Goal: Find specific page/section: Find specific page/section

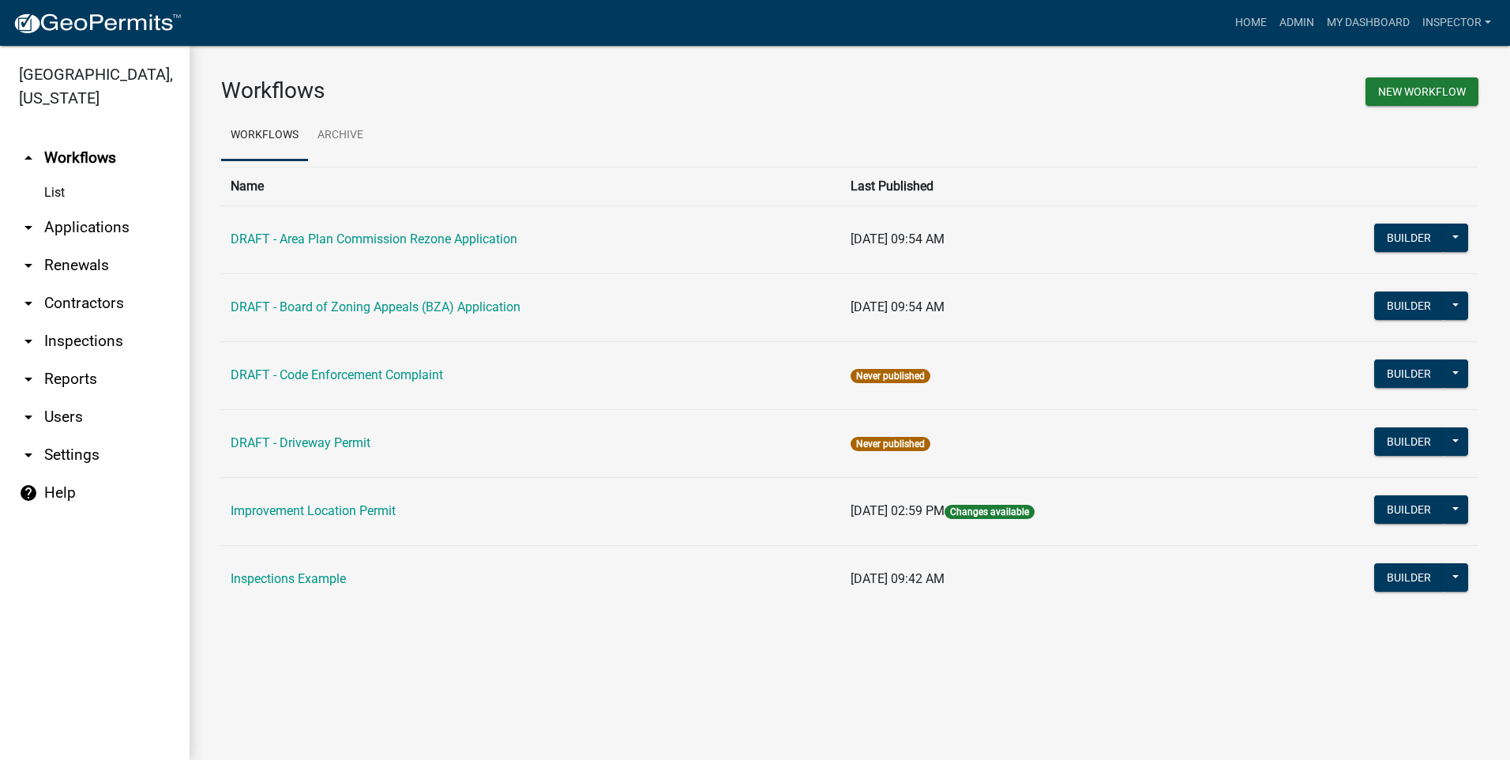
click at [73, 229] on link "arrow_drop_down Applications" at bounding box center [94, 227] width 189 height 38
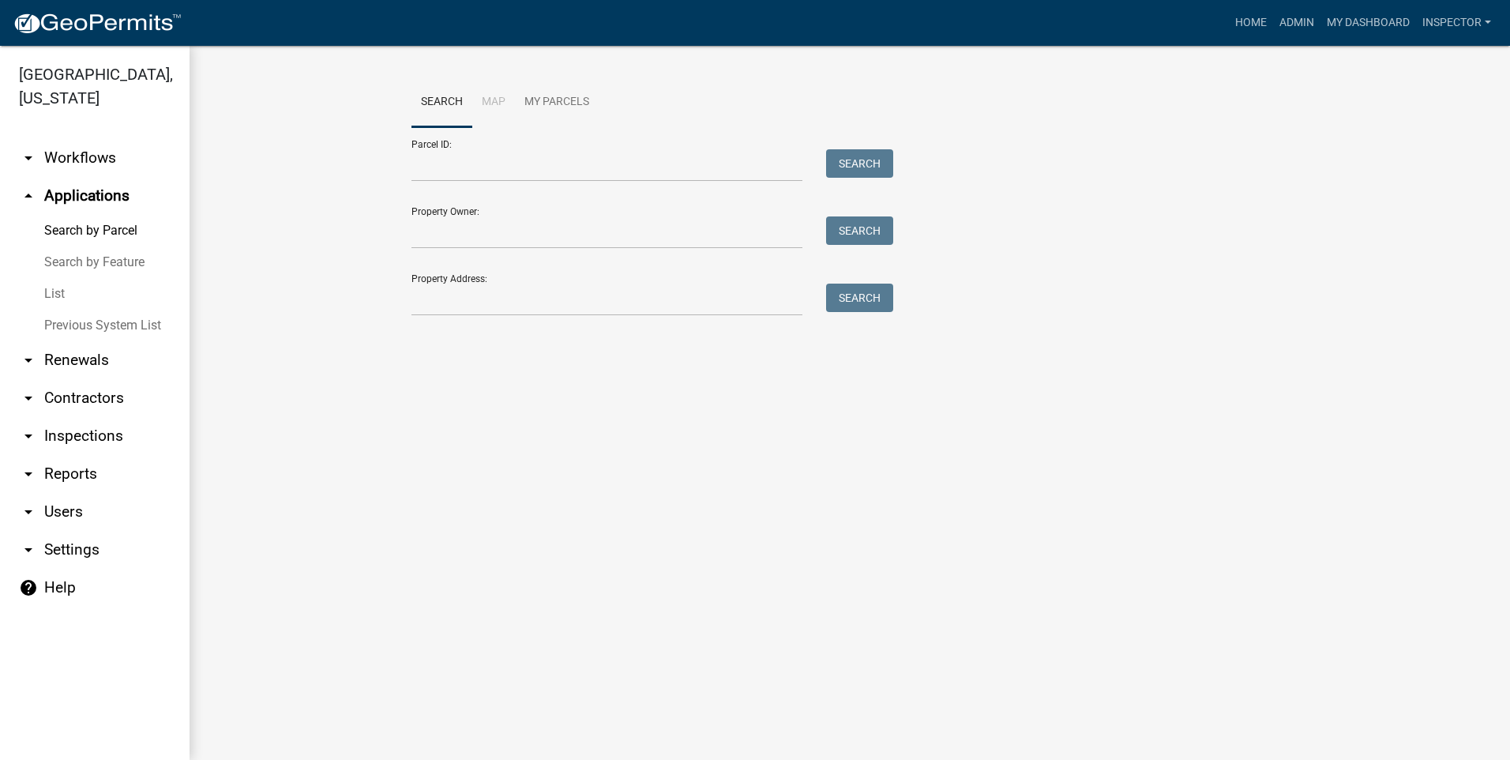
click at [63, 295] on link "List" at bounding box center [94, 294] width 189 height 32
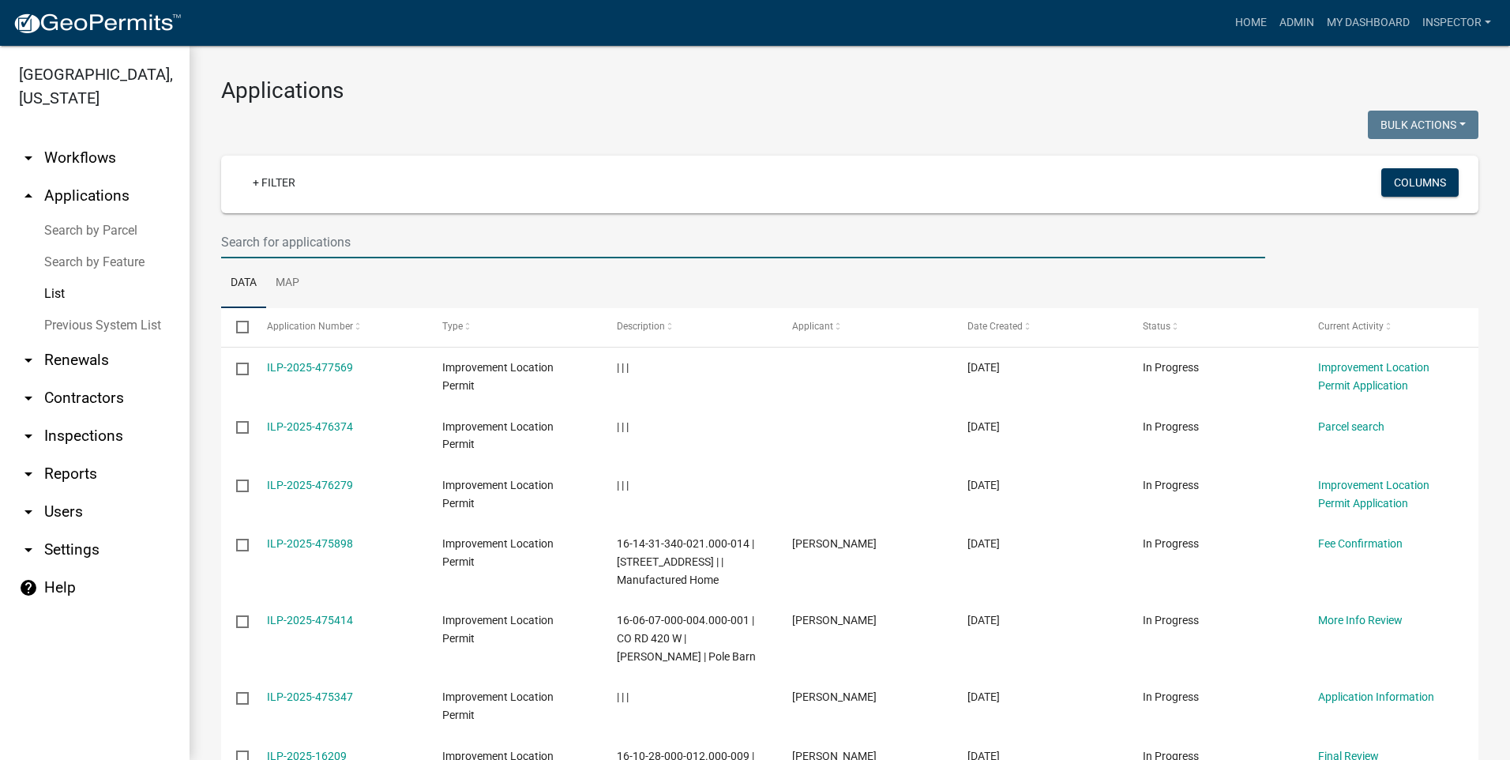
click at [366, 241] on input "text" at bounding box center [743, 242] width 1044 height 32
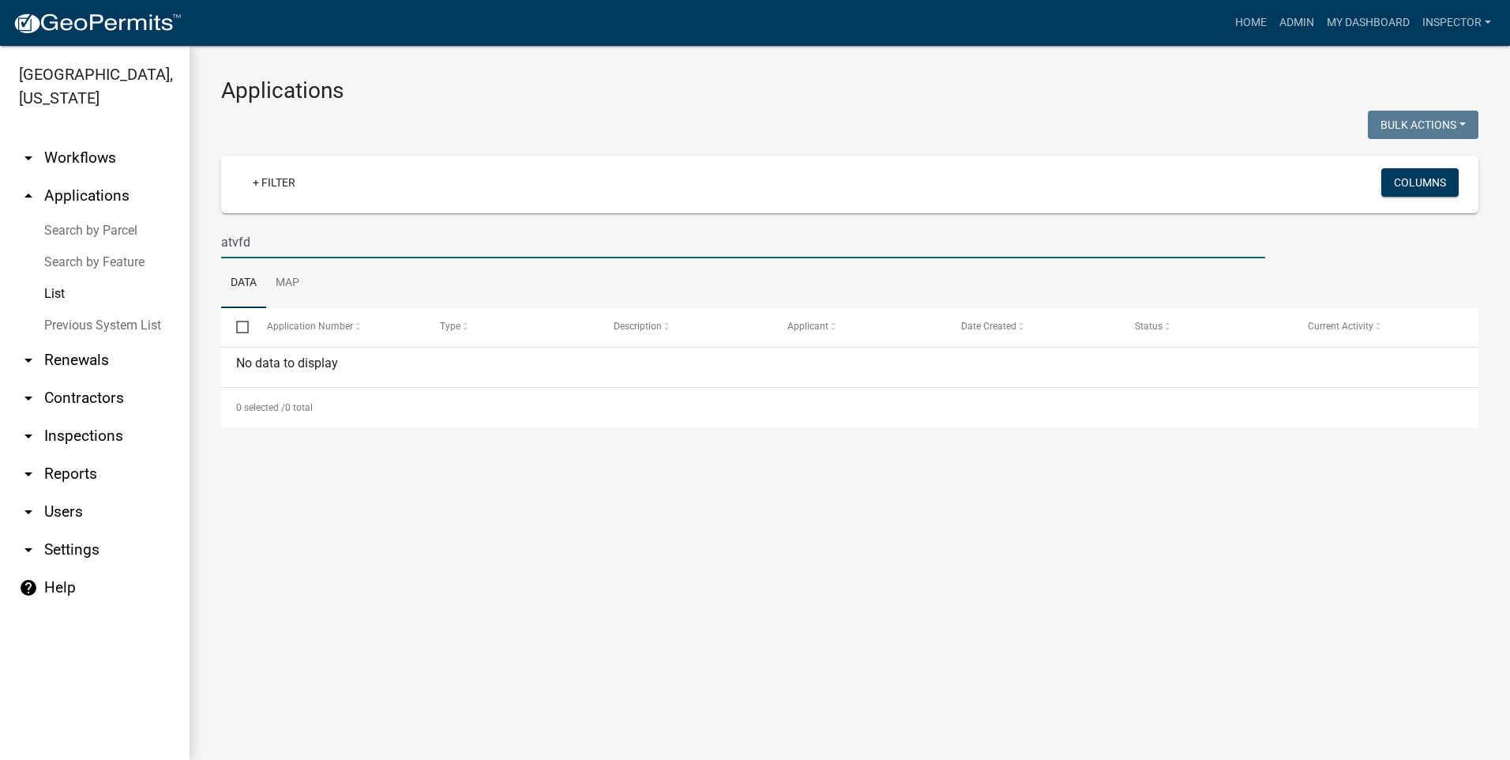
drag, startPoint x: 272, startPoint y: 240, endPoint x: 207, endPoint y: 254, distance: 67.1
click at [207, 254] on div "Applications Bulk Actions Void Expire Lock Withdraw + Filter Columns atvfd Data…" at bounding box center [849, 252] width 1320 height 413
type input "[PERSON_NAME][GEOGRAPHIC_DATA] fire department"
drag, startPoint x: 413, startPoint y: 240, endPoint x: 139, endPoint y: 263, distance: 274.9
click at [139, 263] on div "[GEOGRAPHIC_DATA], [US_STATE] arrow_drop_down Workflows List arrow_drop_up Appl…" at bounding box center [755, 403] width 1510 height 714
